Goal: Register for event/course

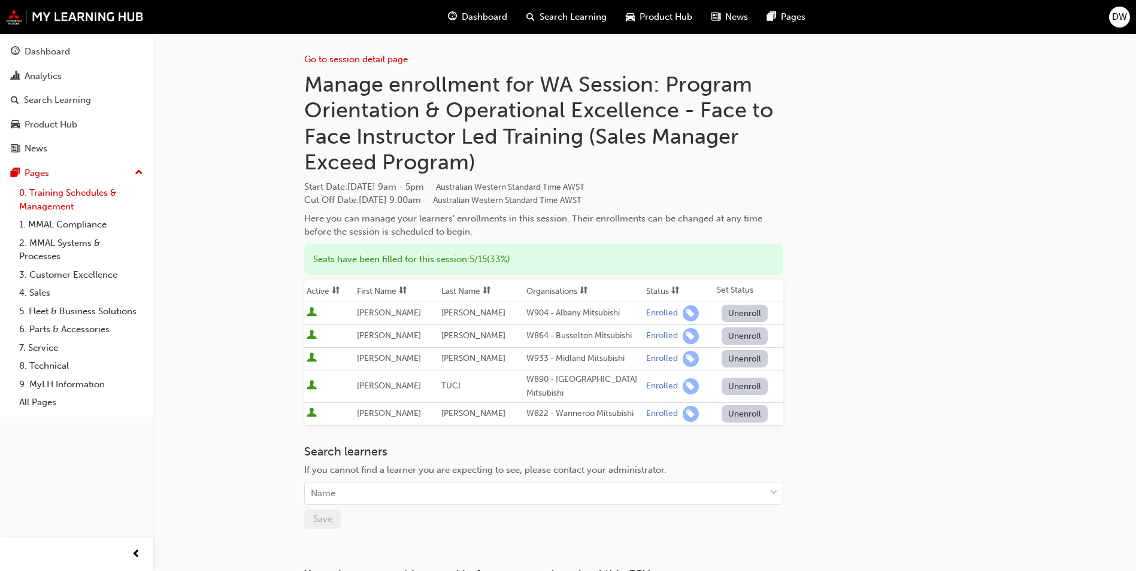
click at [31, 194] on link "0. Training Schedules & Management" at bounding box center [81, 200] width 134 height 32
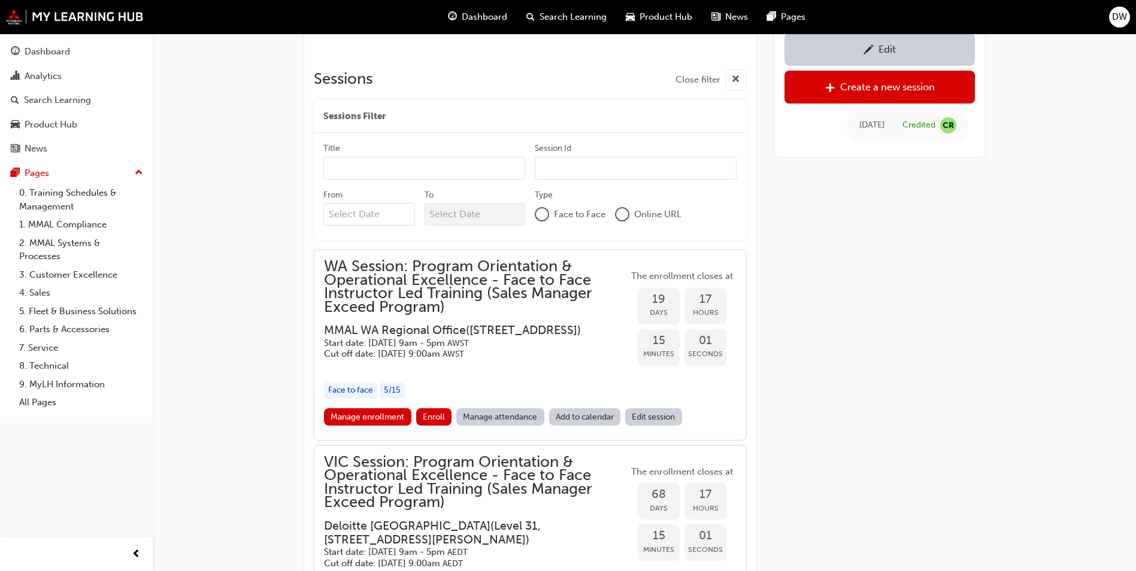
scroll to position [1154, 0]
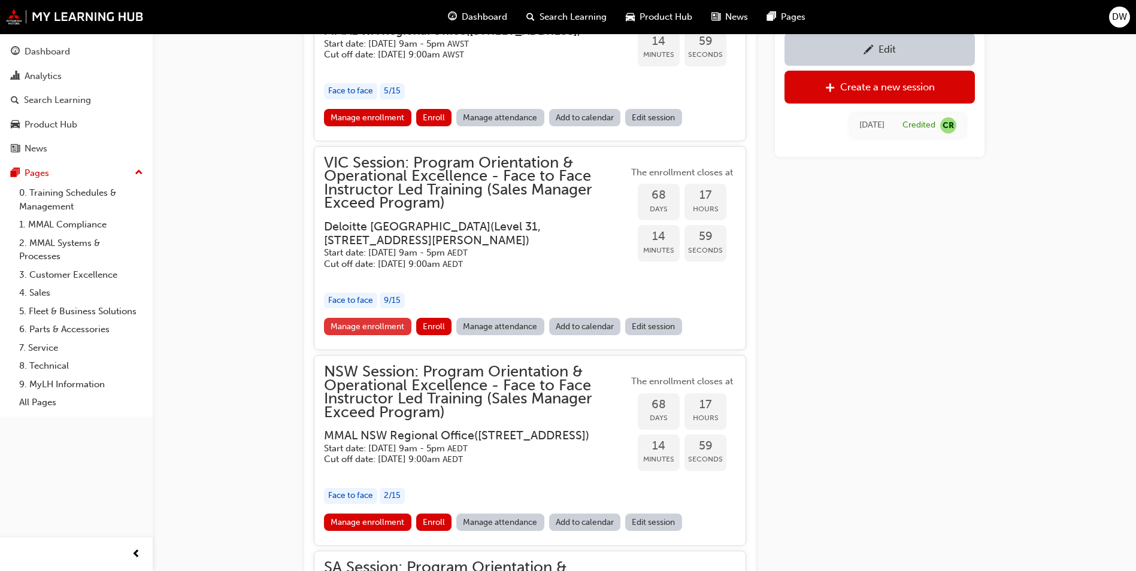
click at [393, 322] on link "Manage enrollment" at bounding box center [367, 326] width 87 height 17
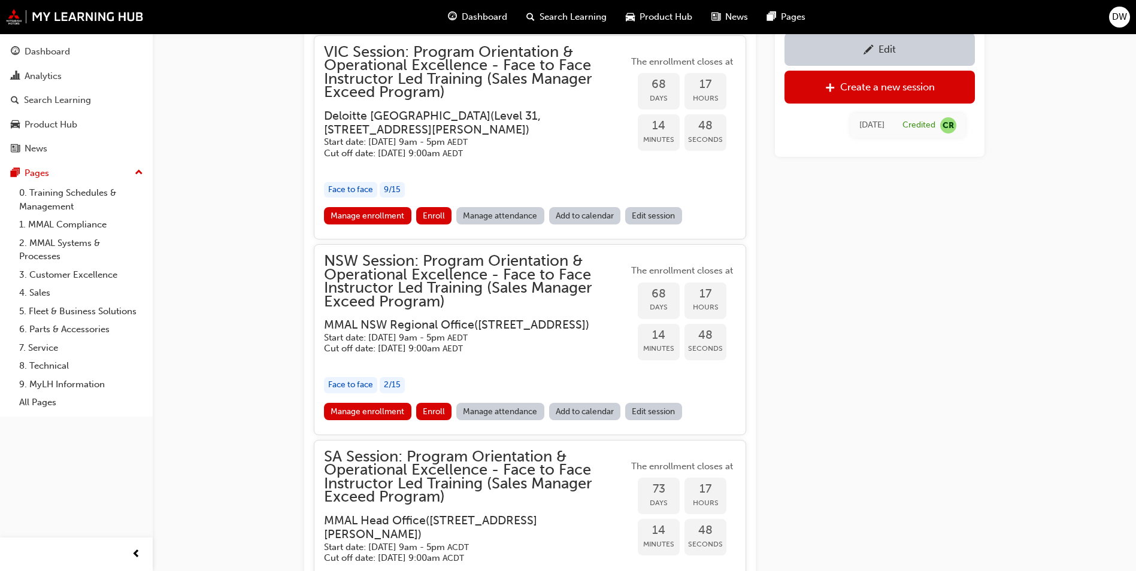
scroll to position [1453, 0]
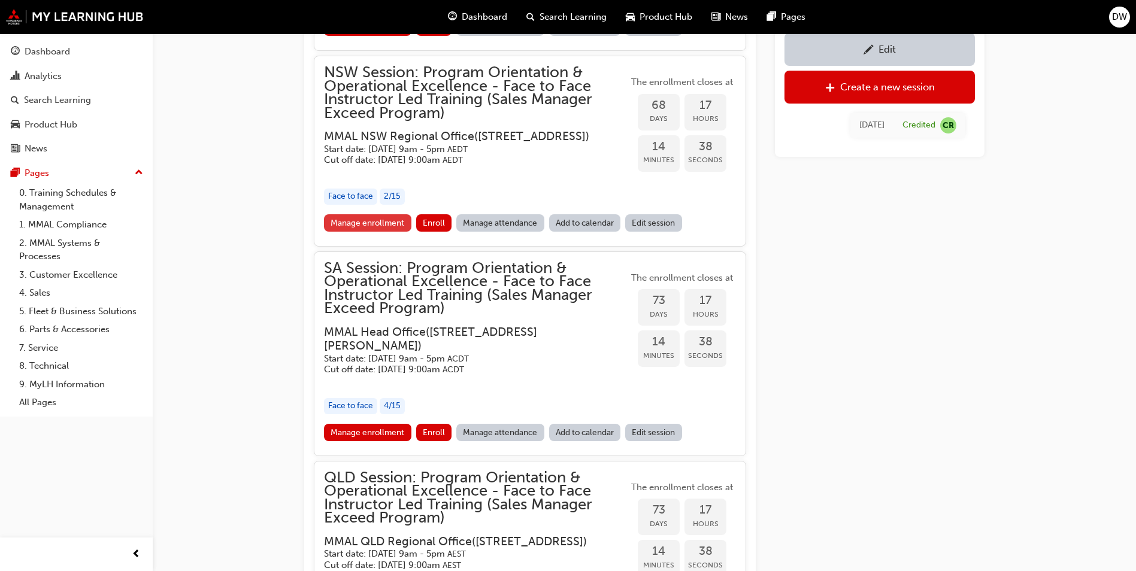
click at [369, 232] on link "Manage enrollment" at bounding box center [367, 222] width 87 height 17
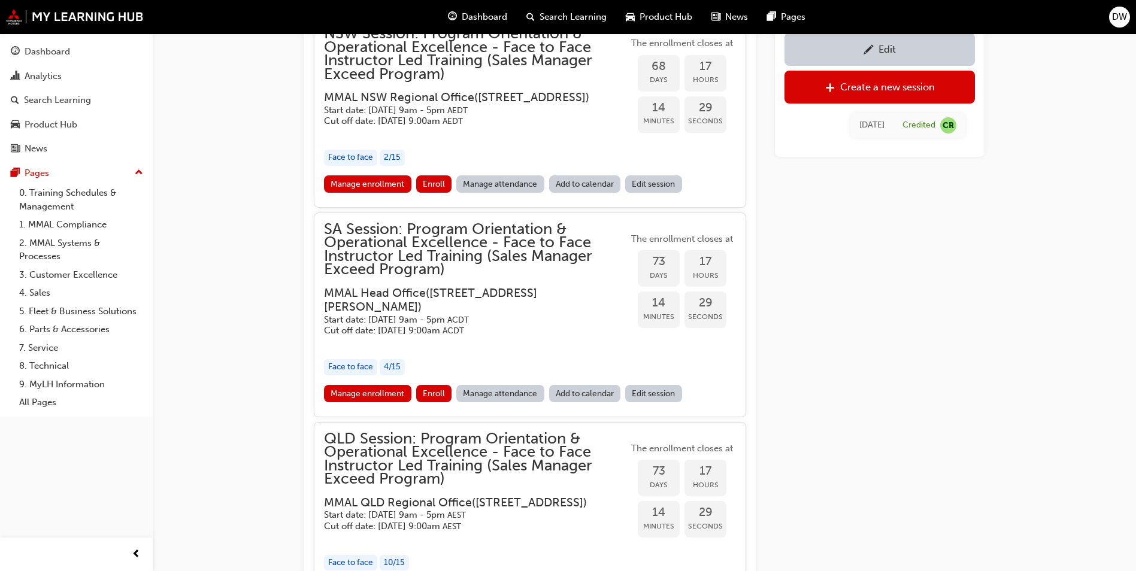
scroll to position [1513, 0]
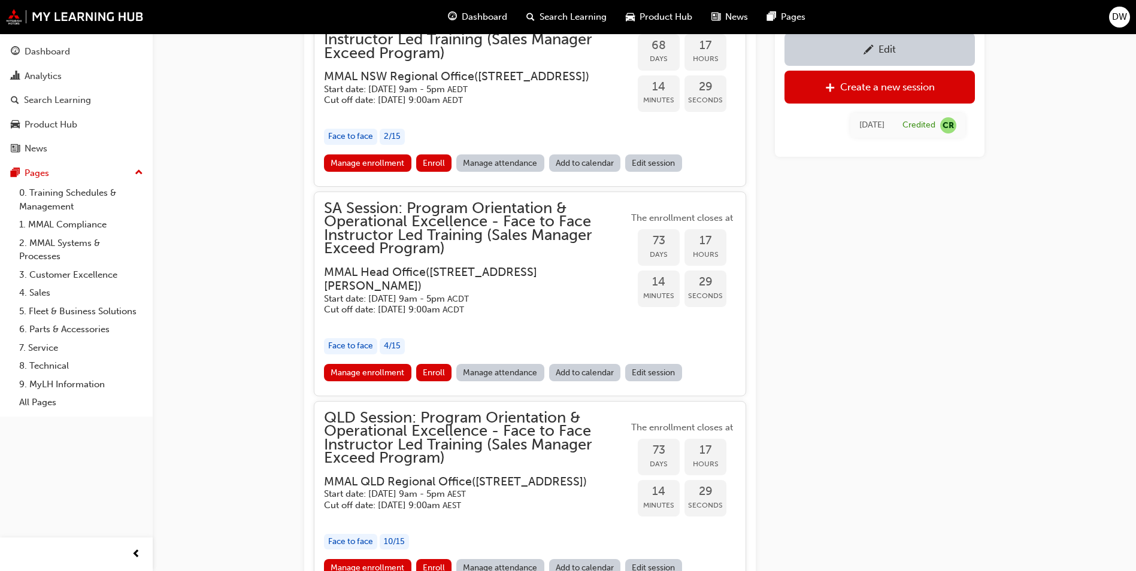
click at [341, 386] on div "Manage enrollment Enroll Manage attendance Add to calendar Edit session" at bounding box center [530, 375] width 412 height 22
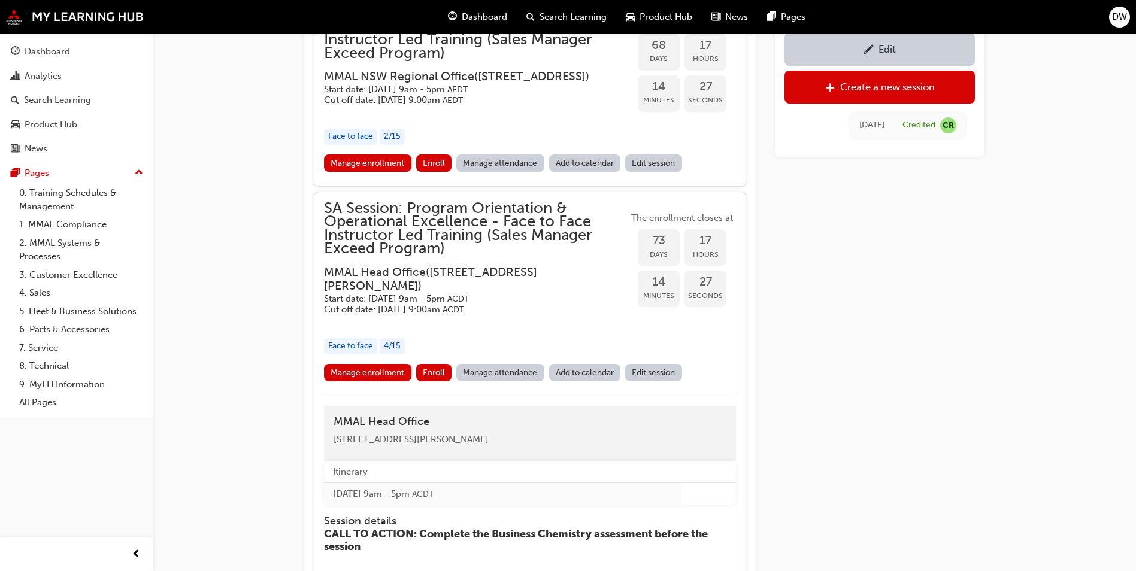
click at [270, 341] on div "Program Orientation & Operational Excellence - Face to Face Instructor Led Trai…" at bounding box center [568, 225] width 1136 height 3477
click at [451, 293] on h3 "MMAL Head Office ( [STREET_ADDRESS][PERSON_NAME] )" at bounding box center [466, 279] width 285 height 28
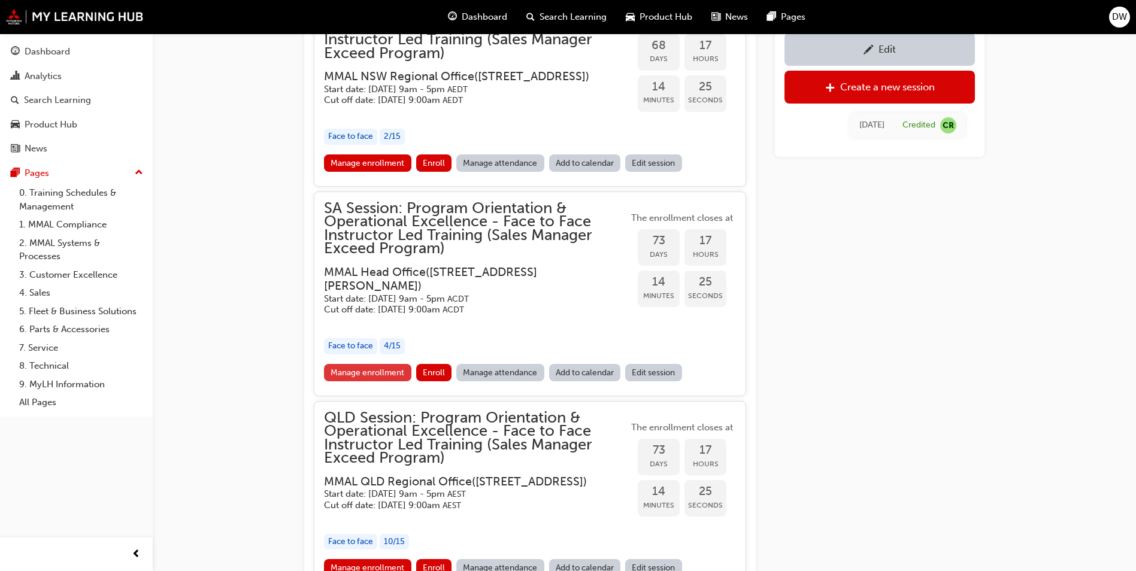
click at [375, 381] on link "Manage enrollment" at bounding box center [367, 372] width 87 height 17
